Goal: Use online tool/utility

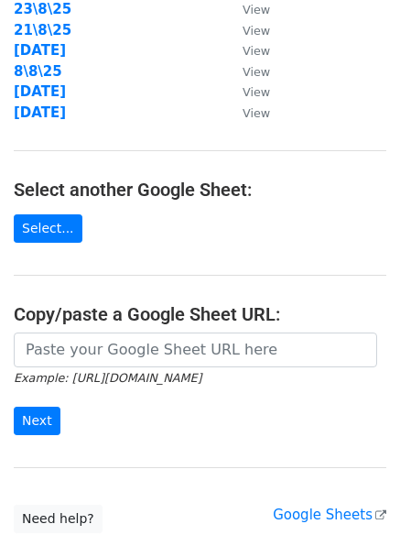
scroll to position [318, 0]
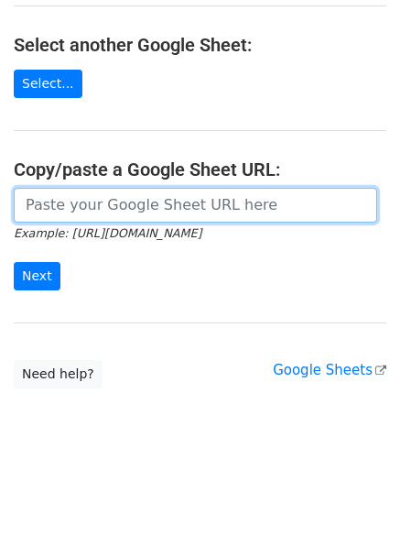
click at [141, 193] on input "url" at bounding box center [196, 205] width 364 height 35
paste input "[URL][DOMAIN_NAME]"
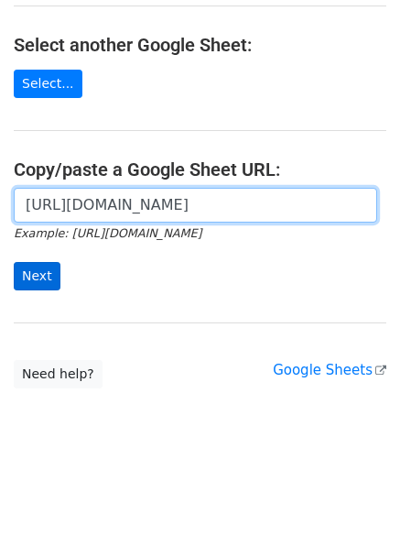
scroll to position [0, 396]
type input "[URL][DOMAIN_NAME]"
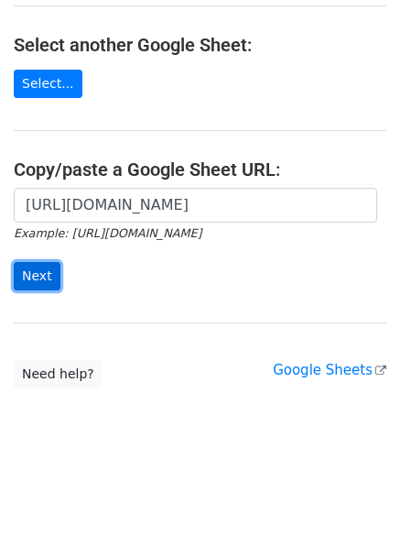
click at [38, 270] on input "Next" at bounding box center [37, 276] width 47 height 28
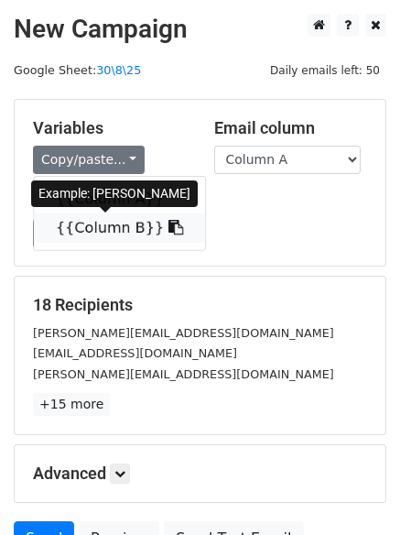
click at [102, 234] on link "{{Column B}}" at bounding box center [119, 227] width 171 height 29
